Goal: Information Seeking & Learning: Learn about a topic

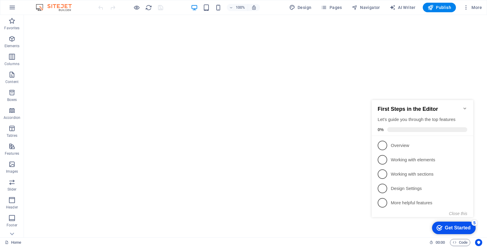
click at [465, 107] on icon "Minimize checklist" at bounding box center [464, 108] width 5 height 5
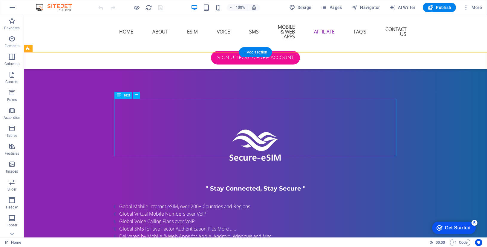
scroll to position [1609, 0]
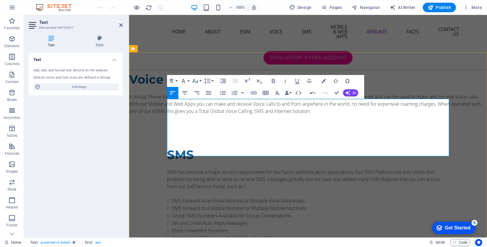
drag, startPoint x: 191, startPoint y: 124, endPoint x: 192, endPoint y: 131, distance: 7.3
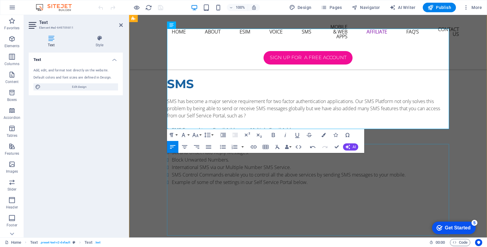
scroll to position [1680, 0]
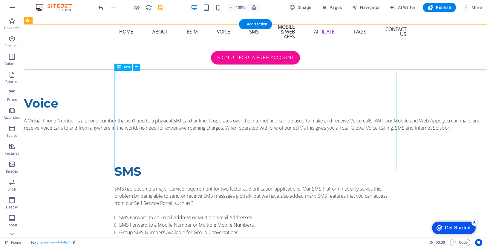
scroll to position [1657, 0]
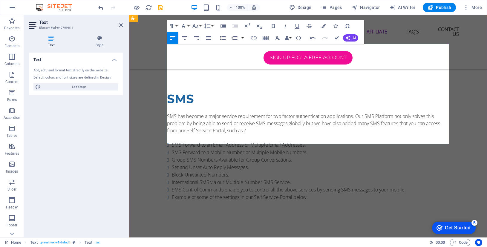
scroll to position [1663, 0]
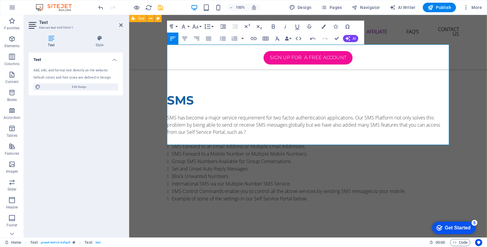
drag, startPoint x: 197, startPoint y: 141, endPoint x: 152, endPoint y: 140, distance: 45.1
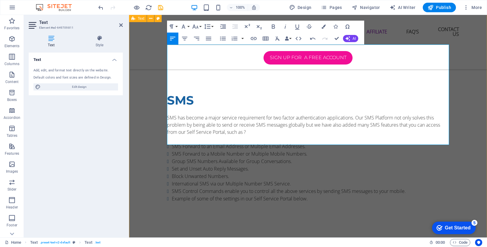
drag, startPoint x: 301, startPoint y: 133, endPoint x: 167, endPoint y: 137, distance: 133.9
click at [272, 26] on icon "button" at bounding box center [273, 26] width 3 height 4
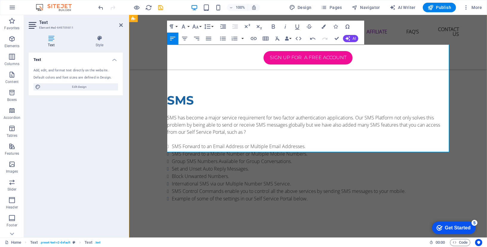
drag, startPoint x: 205, startPoint y: 120, endPoint x: 207, endPoint y: 133, distance: 12.7
drag, startPoint x: 204, startPoint y: 121, endPoint x: 207, endPoint y: 130, distance: 9.3
drag, startPoint x: 227, startPoint y: 119, endPoint x: 227, endPoint y: 128, distance: 9.0
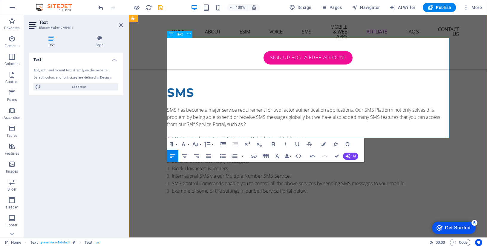
scroll to position [1668, 0]
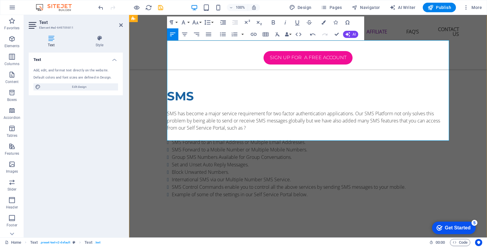
drag, startPoint x: 250, startPoint y: 116, endPoint x: 316, endPoint y: 122, distance: 66.6
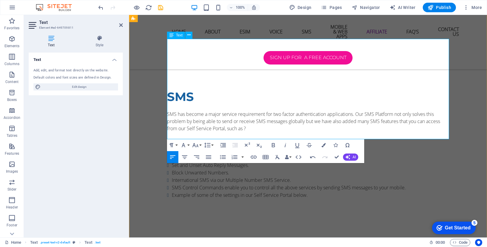
scroll to position [1666, 0]
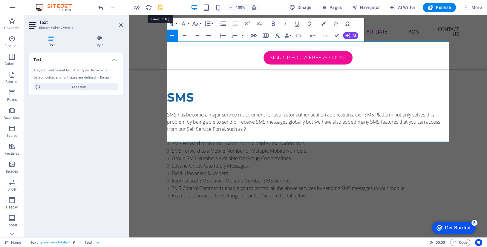
click at [161, 7] on icon "save" at bounding box center [160, 7] width 7 height 7
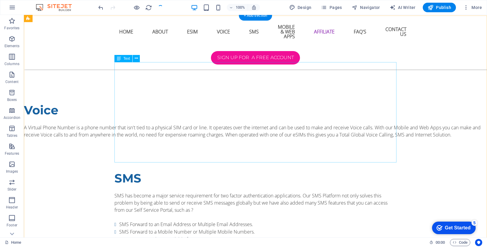
scroll to position [1640, 0]
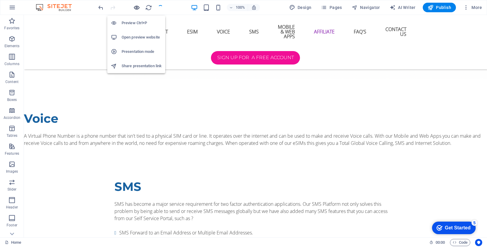
click at [137, 8] on icon "button" at bounding box center [136, 7] width 7 height 7
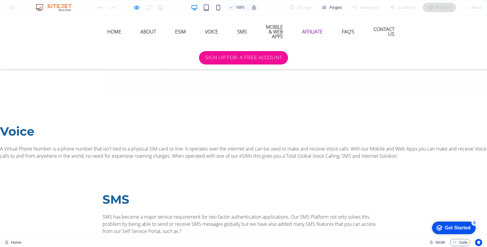
scroll to position [1624, 0]
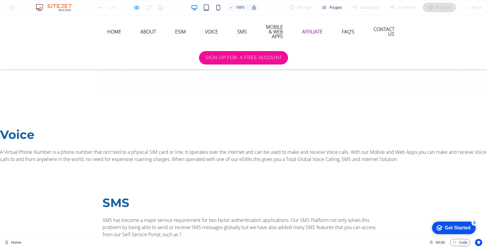
click at [140, 9] on span "button" at bounding box center [136, 7] width 7 height 7
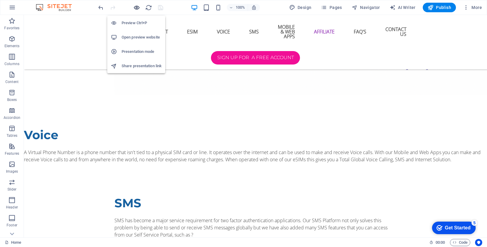
scroll to position [1640, 0]
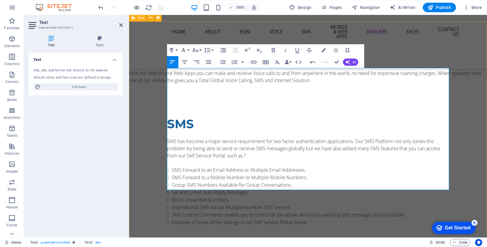
drag, startPoint x: 190, startPoint y: 121, endPoint x: 157, endPoint y: 120, distance: 33.8
copy p "Businesses"
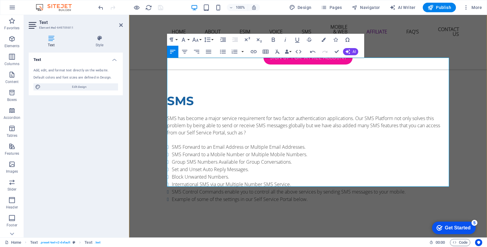
scroll to position [1670, 0]
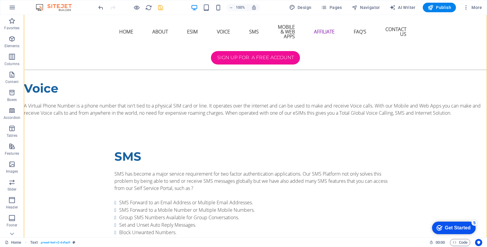
click at [160, 8] on icon "save" at bounding box center [160, 7] width 7 height 7
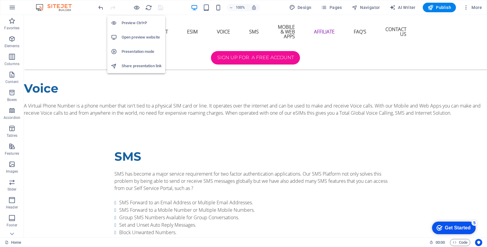
click at [136, 20] on h6 "Preview Ctrl+P" at bounding box center [142, 22] width 40 height 7
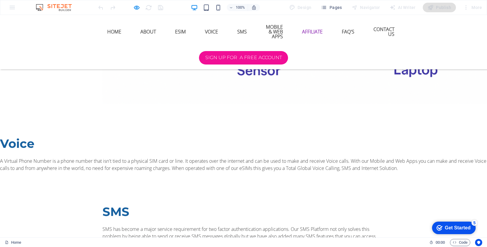
scroll to position [1614, 0]
